Goal: Information Seeking & Learning: Learn about a topic

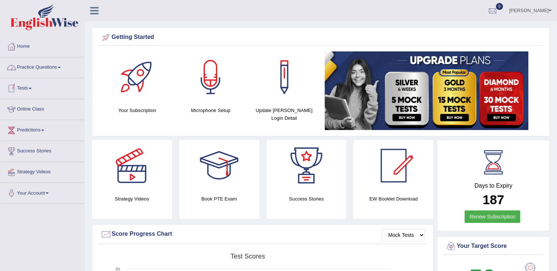
click at [38, 70] on link "Practice Questions" at bounding box center [42, 66] width 84 height 18
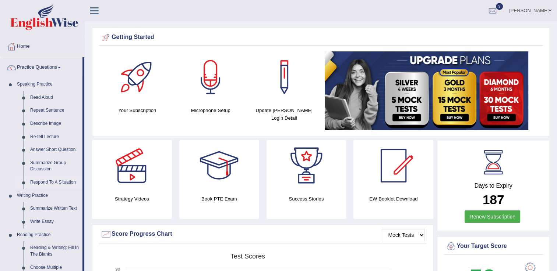
click at [53, 181] on link "Respond To A Situation" at bounding box center [55, 182] width 56 height 13
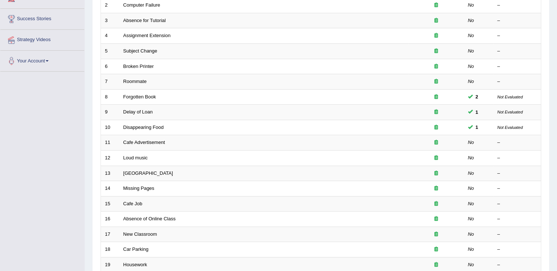
scroll to position [147, 0]
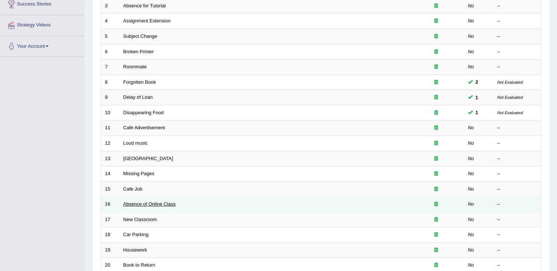
click at [160, 205] on link "Absence of Online Class" at bounding box center [149, 205] width 52 height 6
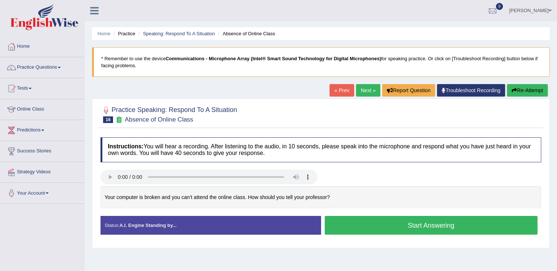
click at [379, 226] on button "Start Answering" at bounding box center [430, 225] width 213 height 19
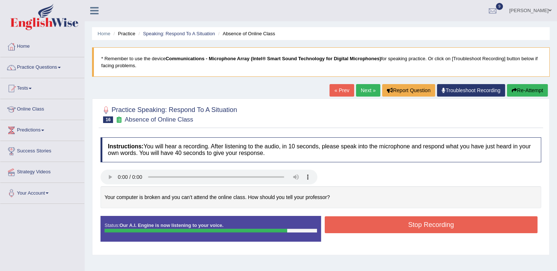
click at [379, 226] on button "Stop Recording" at bounding box center [430, 225] width 213 height 17
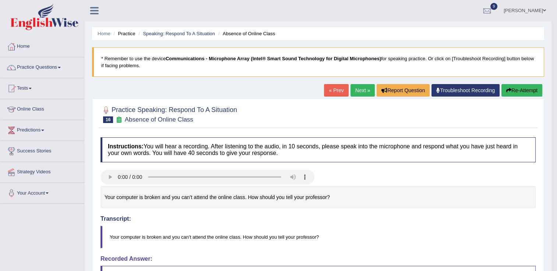
click at [526, 85] on button "Re-Attempt" at bounding box center [521, 90] width 41 height 13
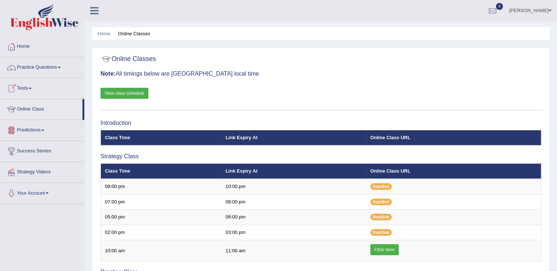
click at [127, 92] on link "View class schedule" at bounding box center [124, 93] width 48 height 11
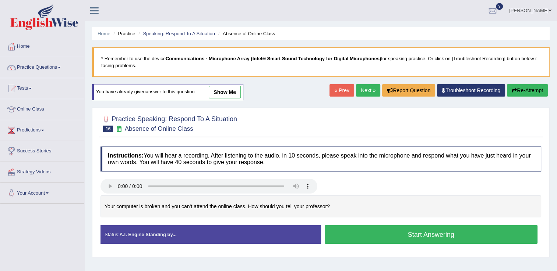
click at [404, 234] on button "Start Answering" at bounding box center [430, 234] width 213 height 19
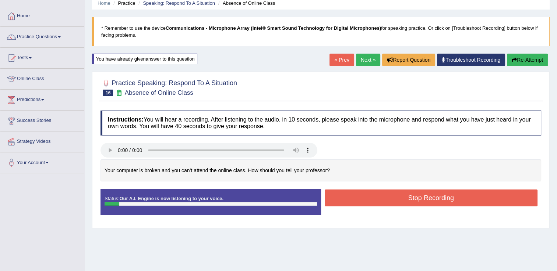
scroll to position [44, 0]
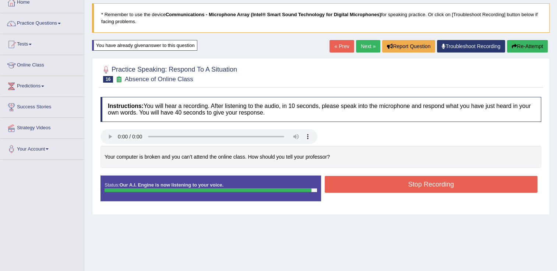
click at [408, 191] on button "Stop Recording" at bounding box center [430, 184] width 213 height 17
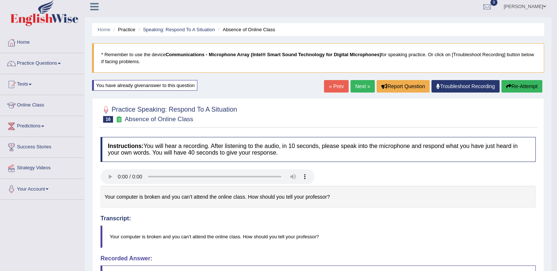
scroll to position [0, 0]
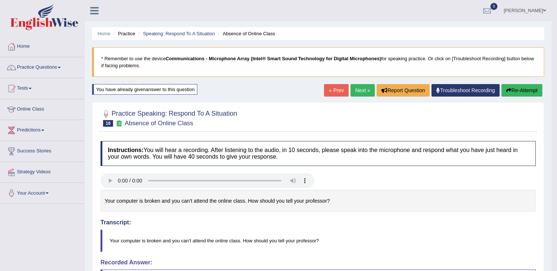
click at [519, 92] on button "Re-Attempt" at bounding box center [521, 90] width 41 height 13
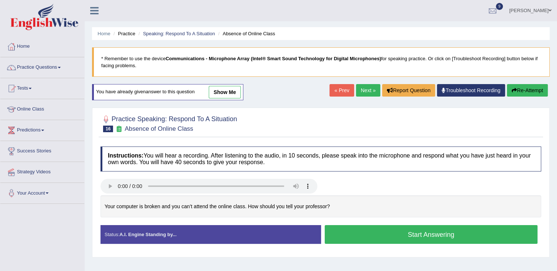
click at [403, 230] on button "Start Answering" at bounding box center [430, 234] width 213 height 19
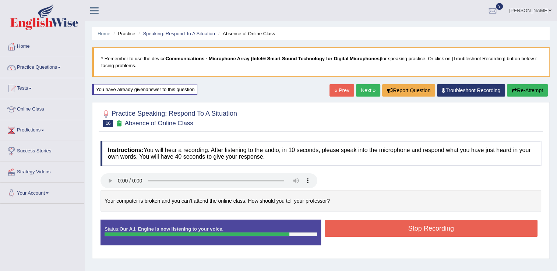
click at [403, 230] on button "Stop Recording" at bounding box center [430, 228] width 213 height 17
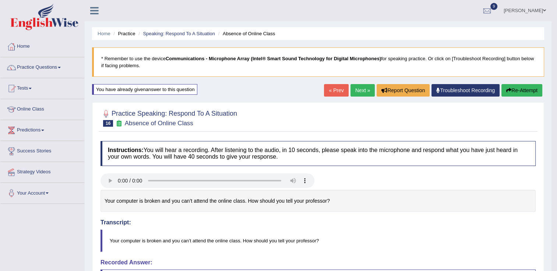
click at [369, 93] on link "Next »" at bounding box center [362, 90] width 24 height 13
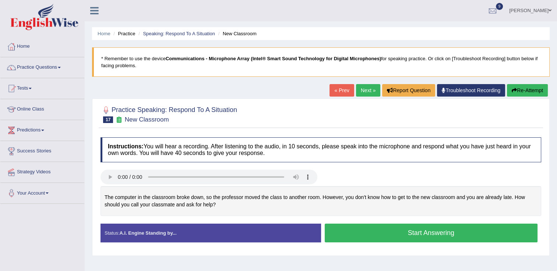
drag, startPoint x: 360, startPoint y: 228, endPoint x: 260, endPoint y: 248, distance: 101.6
click at [260, 248] on div "Status: A.I. Engine Standing by... Start Answering Stop Recording" at bounding box center [320, 237] width 440 height 26
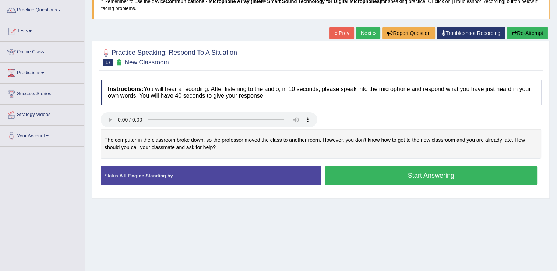
scroll to position [59, 0]
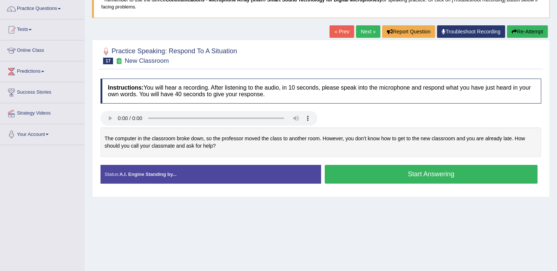
click at [394, 169] on button "Start Answering" at bounding box center [430, 174] width 213 height 19
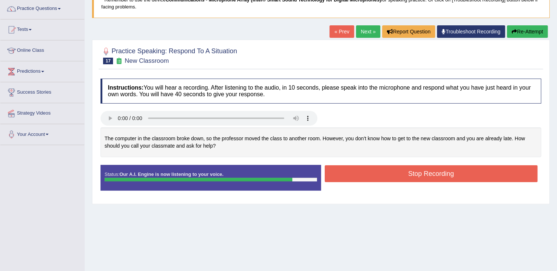
click at [515, 33] on icon "button" at bounding box center [513, 31] width 5 height 5
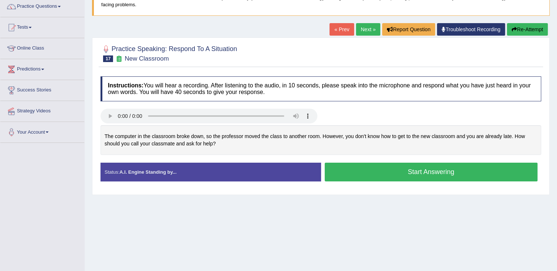
click at [417, 170] on button "Start Answering" at bounding box center [430, 172] width 213 height 19
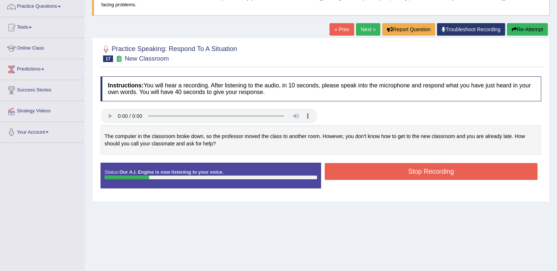
click at [524, 28] on button "Re-Attempt" at bounding box center [527, 29] width 41 height 13
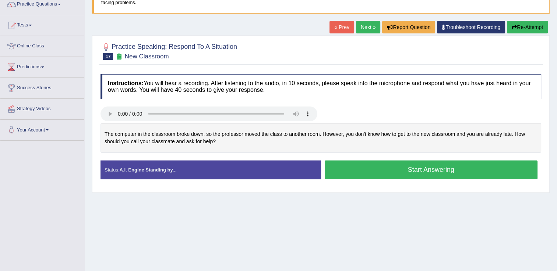
click at [424, 171] on button "Start Answering" at bounding box center [430, 170] width 213 height 19
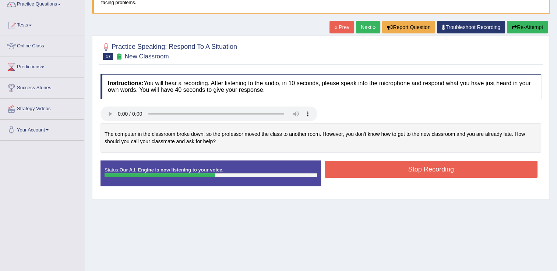
click at [523, 25] on button "Re-Attempt" at bounding box center [527, 27] width 41 height 13
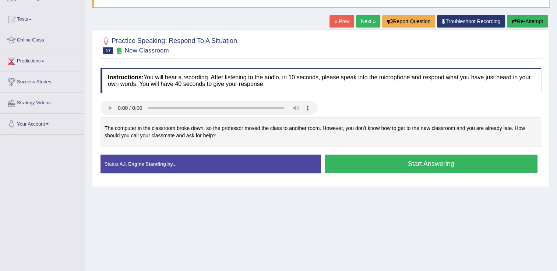
scroll to position [63, 0]
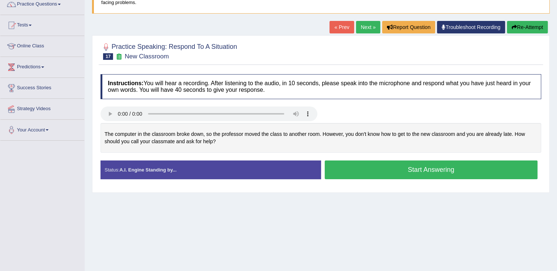
click at [419, 167] on button "Start Answering" at bounding box center [430, 170] width 213 height 19
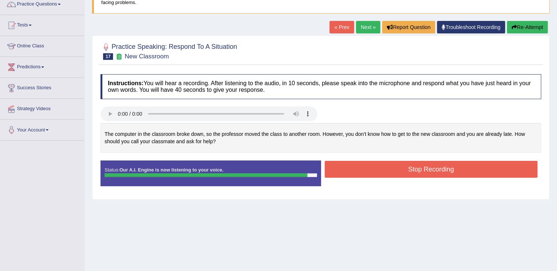
click at [419, 167] on button "Stop Recording" at bounding box center [430, 169] width 213 height 17
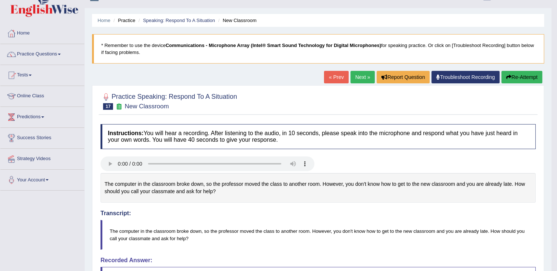
scroll to position [0, 0]
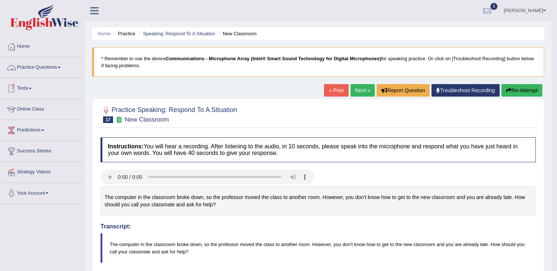
click at [82, 82] on link "Tests" at bounding box center [42, 87] width 84 height 18
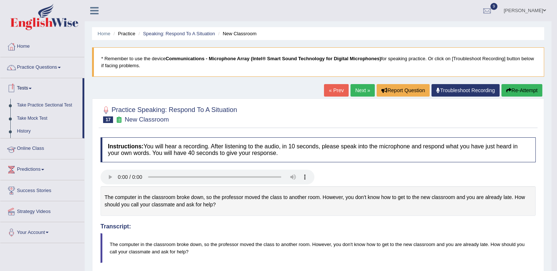
scroll to position [53, 0]
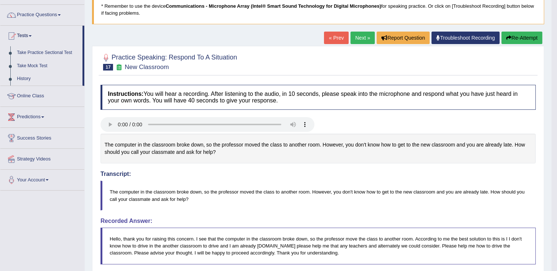
click at [68, 90] on link "Online Class" at bounding box center [42, 95] width 84 height 18
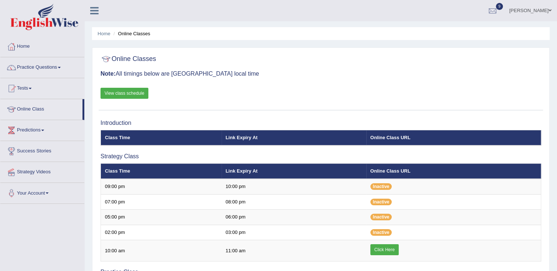
click at [68, 90] on link "Tests" at bounding box center [42, 87] width 84 height 18
click at [52, 67] on link "Practice Questions" at bounding box center [42, 66] width 84 height 18
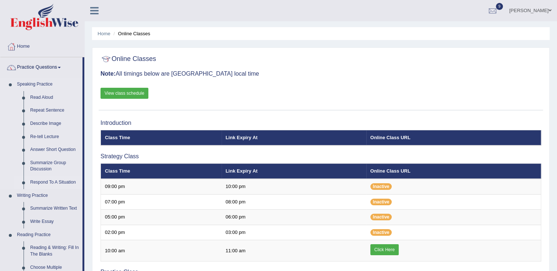
click at [43, 184] on link "Respond To A Situation" at bounding box center [55, 182] width 56 height 13
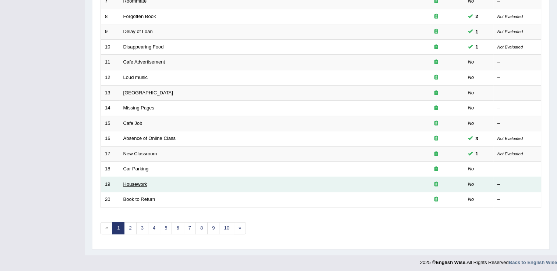
scroll to position [213, 0]
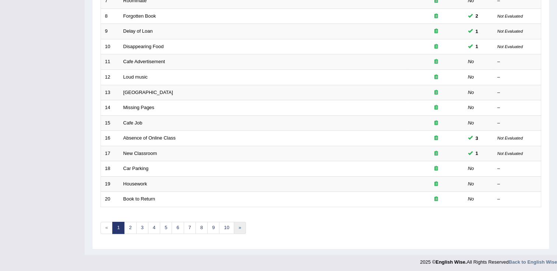
click at [238, 230] on link "»" at bounding box center [240, 228] width 12 height 12
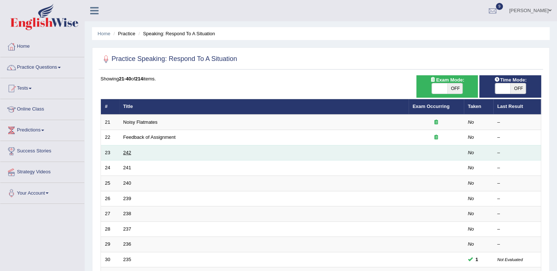
click at [129, 153] on link "242" at bounding box center [127, 153] width 8 height 6
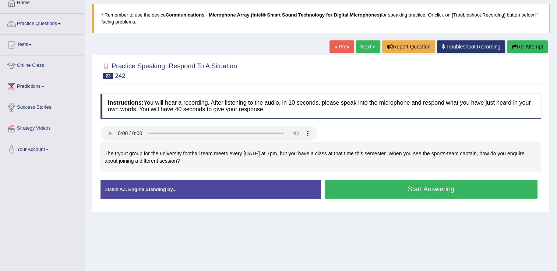
scroll to position [44, 0]
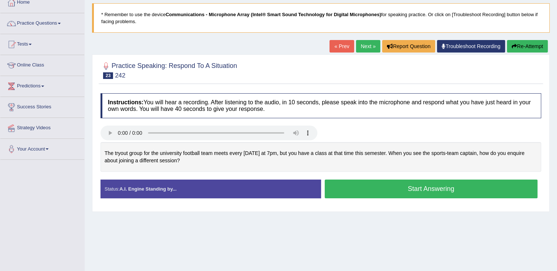
click at [428, 185] on button "Start Answering" at bounding box center [430, 189] width 213 height 19
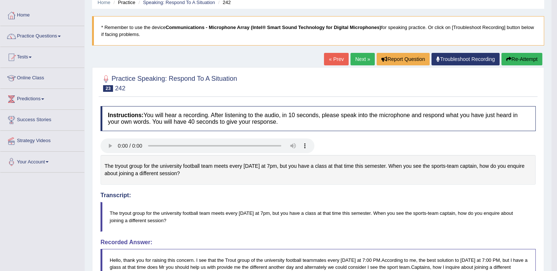
scroll to position [0, 0]
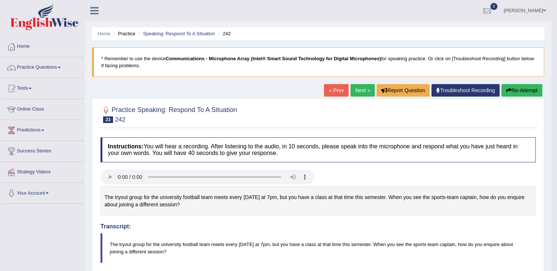
click at [32, 107] on link "Online Class" at bounding box center [42, 108] width 84 height 18
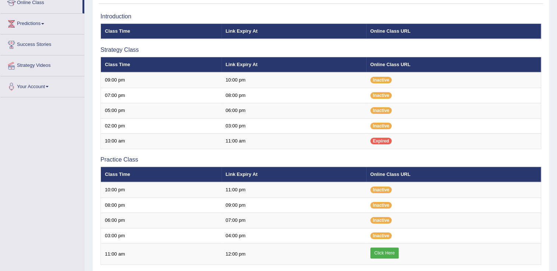
scroll to position [74, 0]
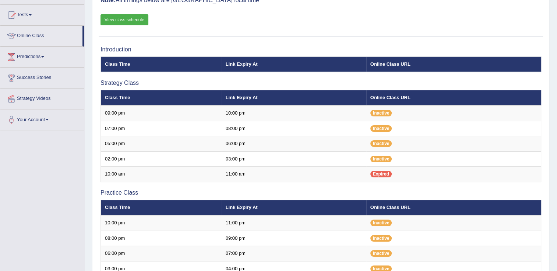
click at [138, 22] on link "View class schedule" at bounding box center [124, 19] width 48 height 11
